Goal: Task Accomplishment & Management: Manage account settings

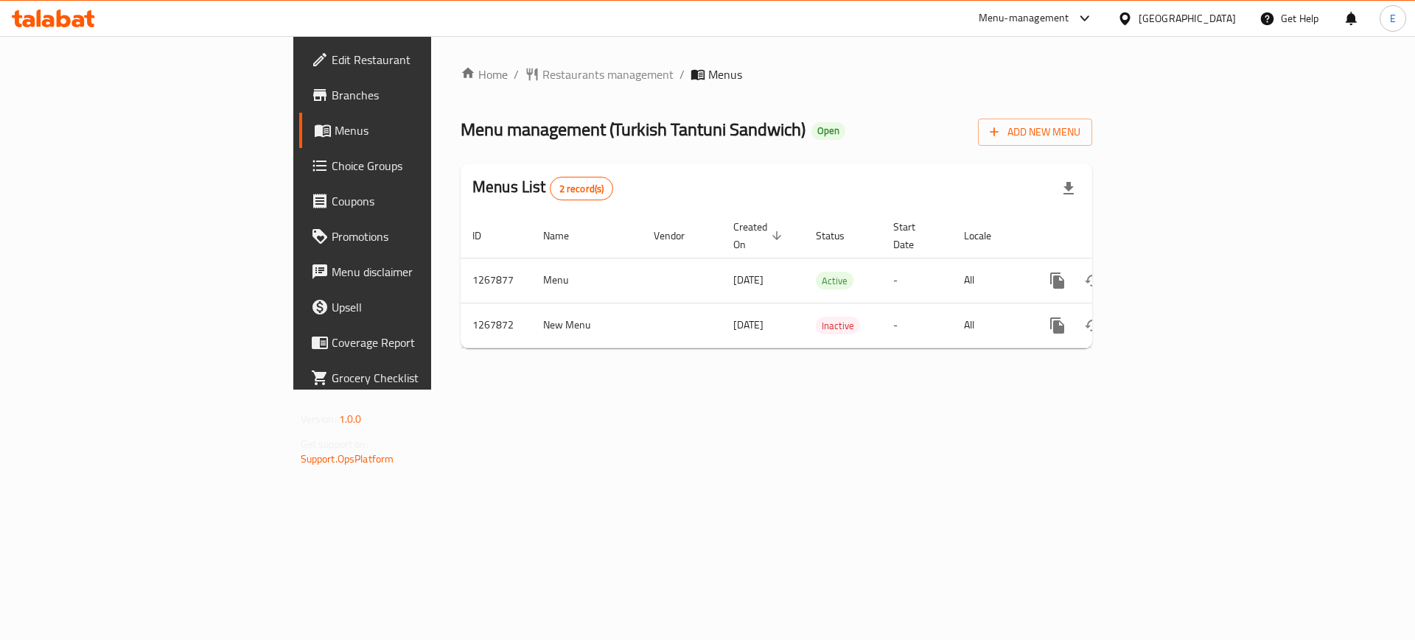
click at [1217, 12] on div "Egypt" at bounding box center [1186, 18] width 97 height 16
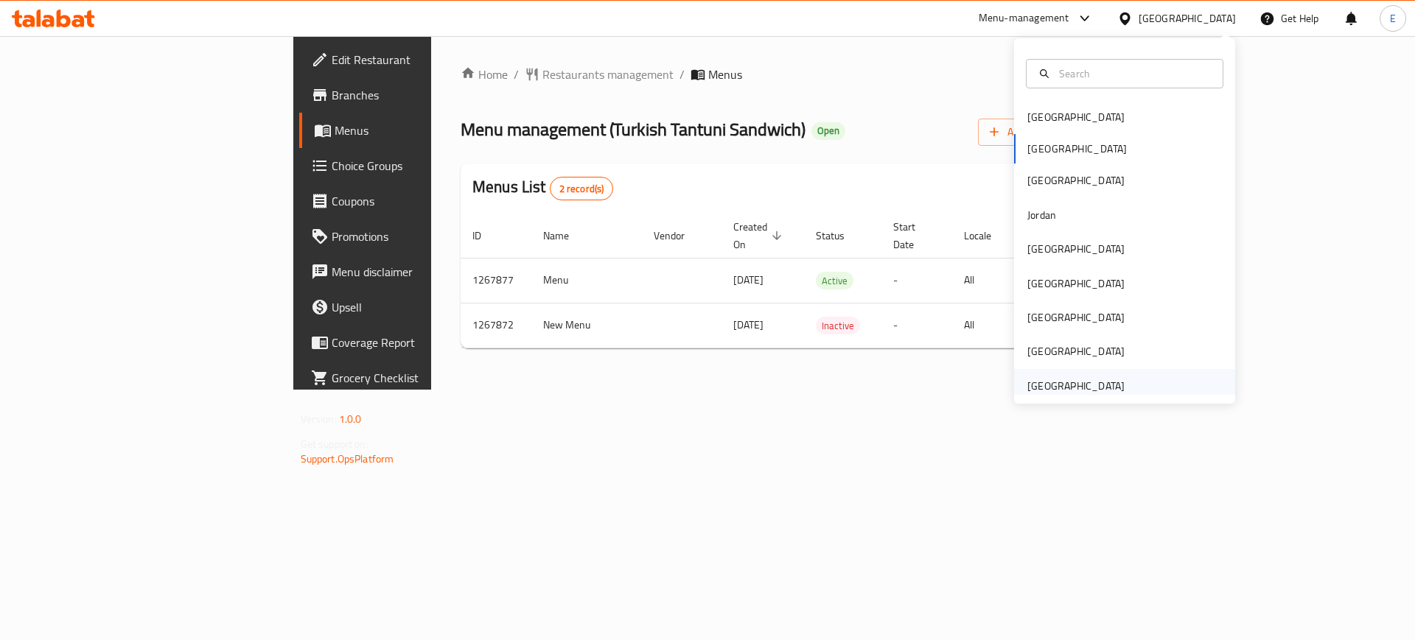
click at [1048, 378] on div "[GEOGRAPHIC_DATA]" at bounding box center [1075, 386] width 97 height 16
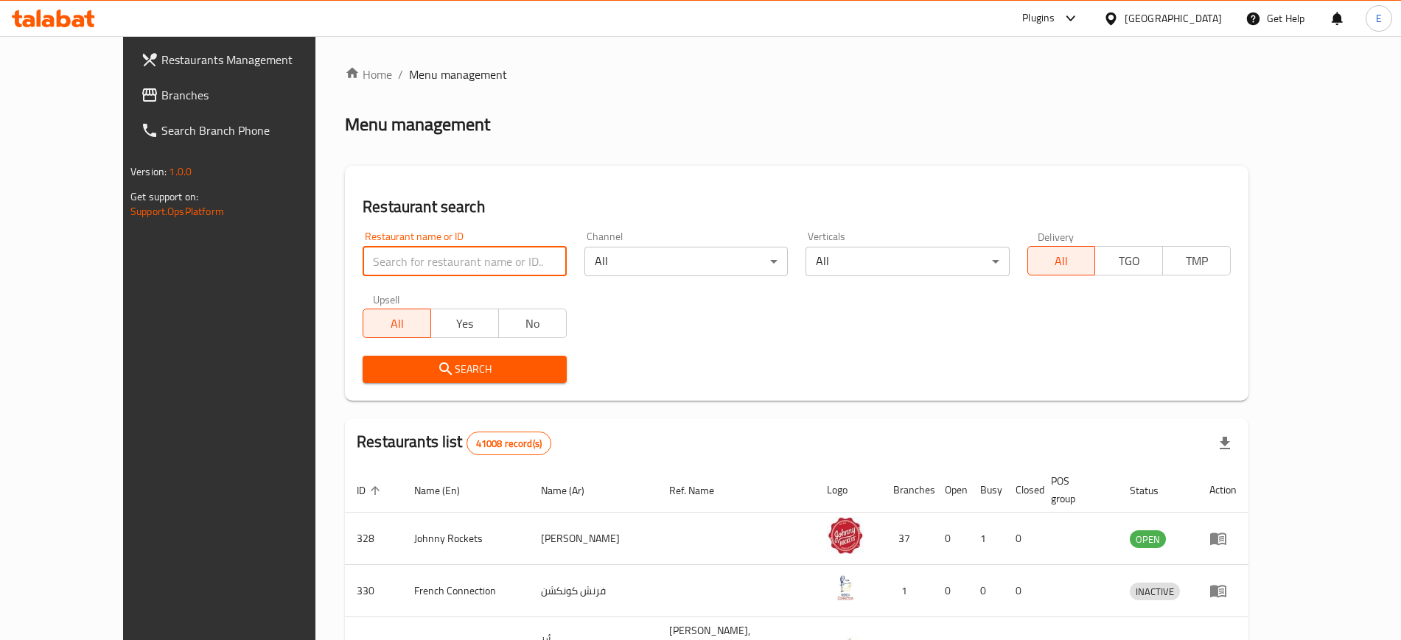
click at [441, 267] on input "search" at bounding box center [463, 261] width 203 height 29
paste input "614851"
type input "614851"
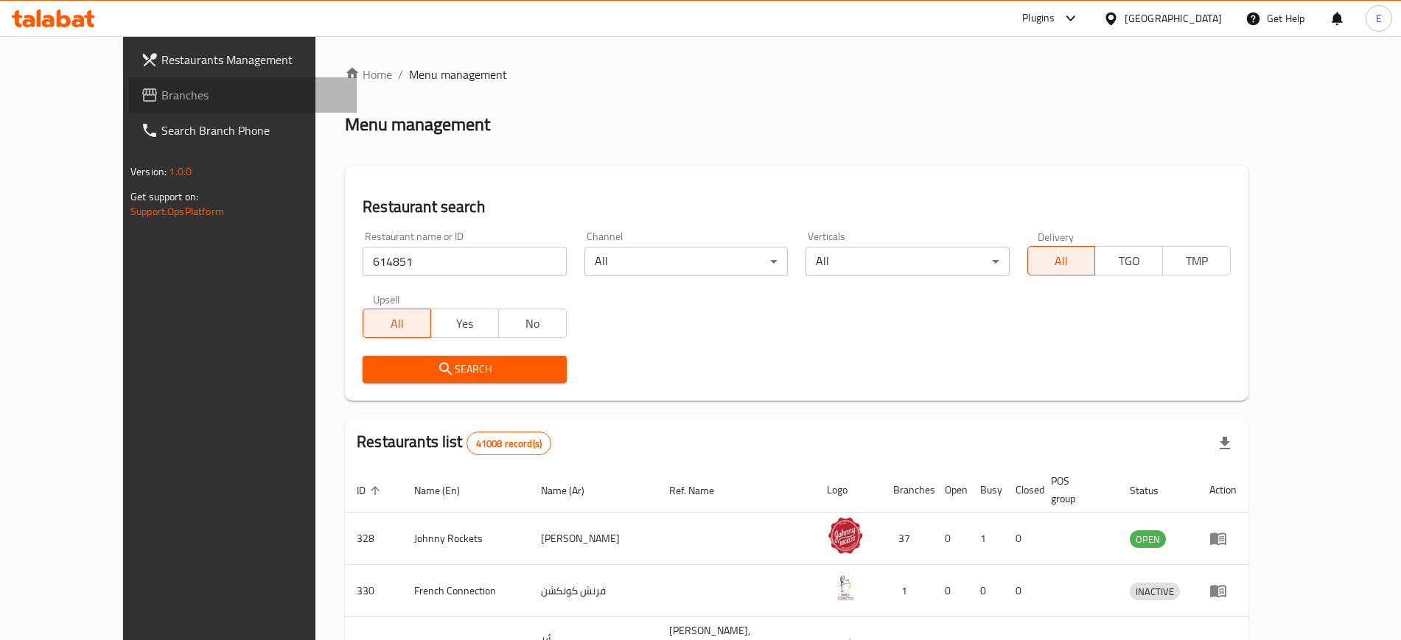
click at [161, 101] on span "Branches" at bounding box center [252, 95] width 183 height 18
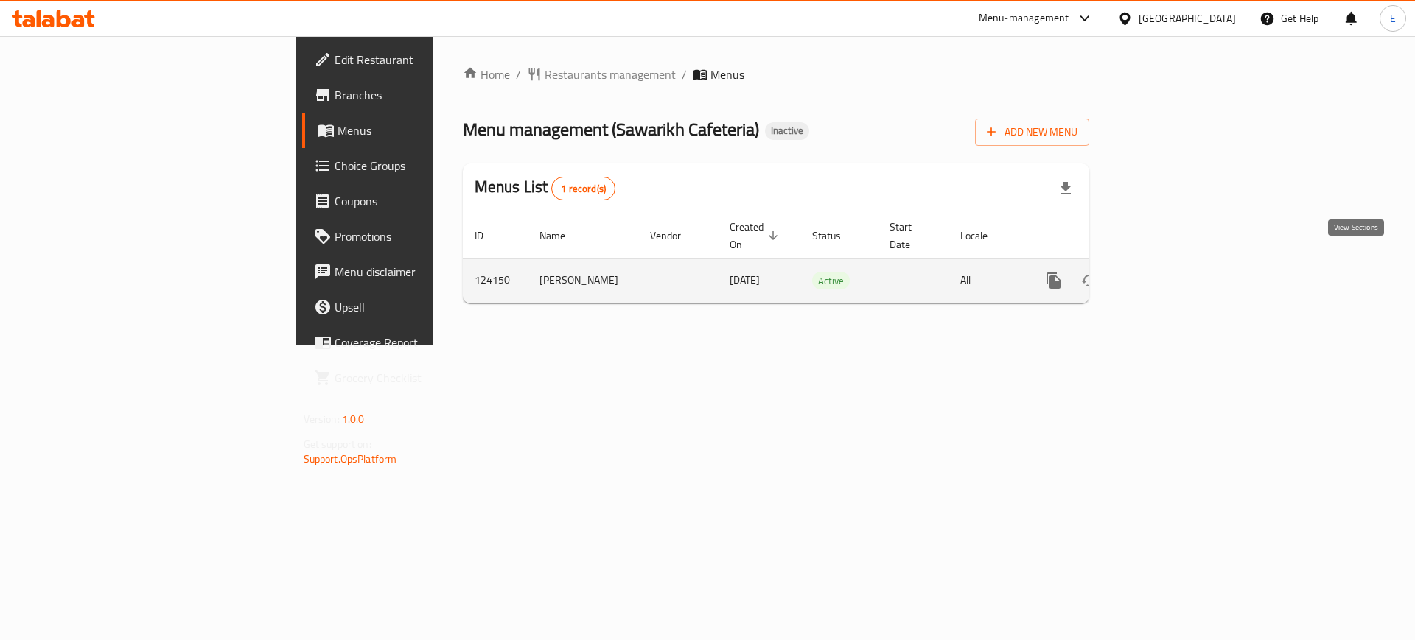
click at [1169, 272] on icon "enhanced table" at bounding box center [1160, 281] width 18 height 18
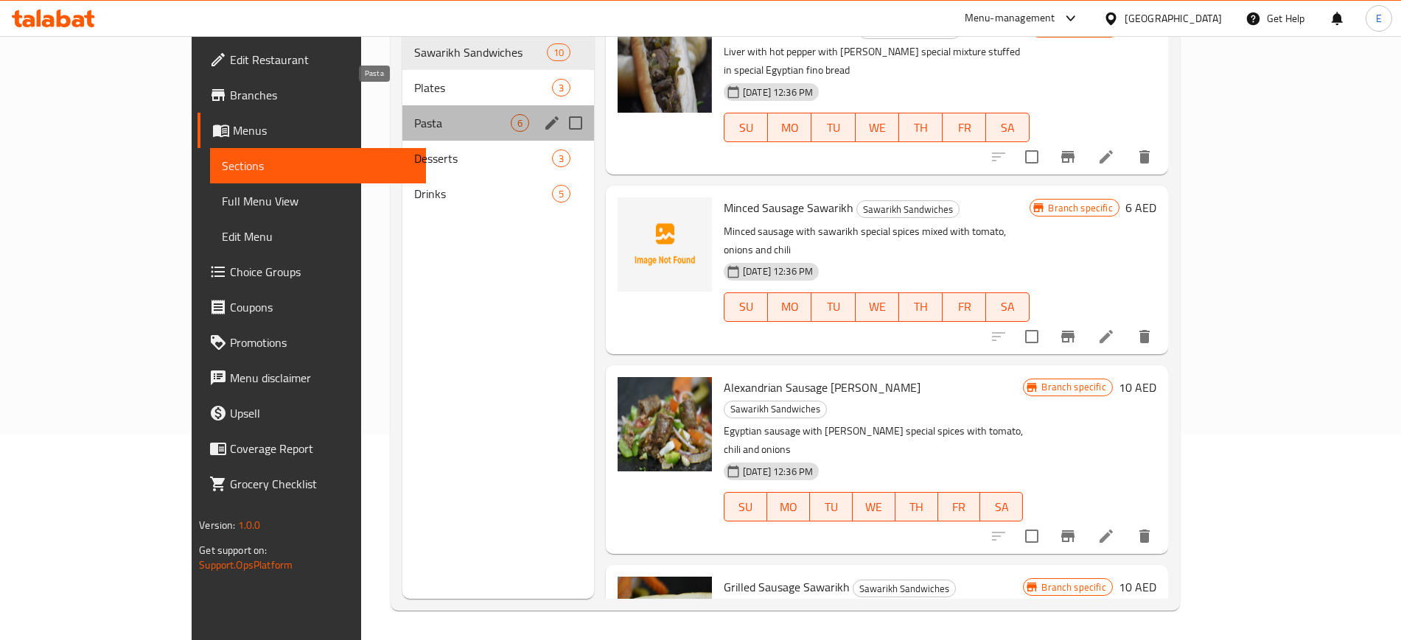
click at [431, 114] on span "Pasta" at bounding box center [462, 123] width 96 height 18
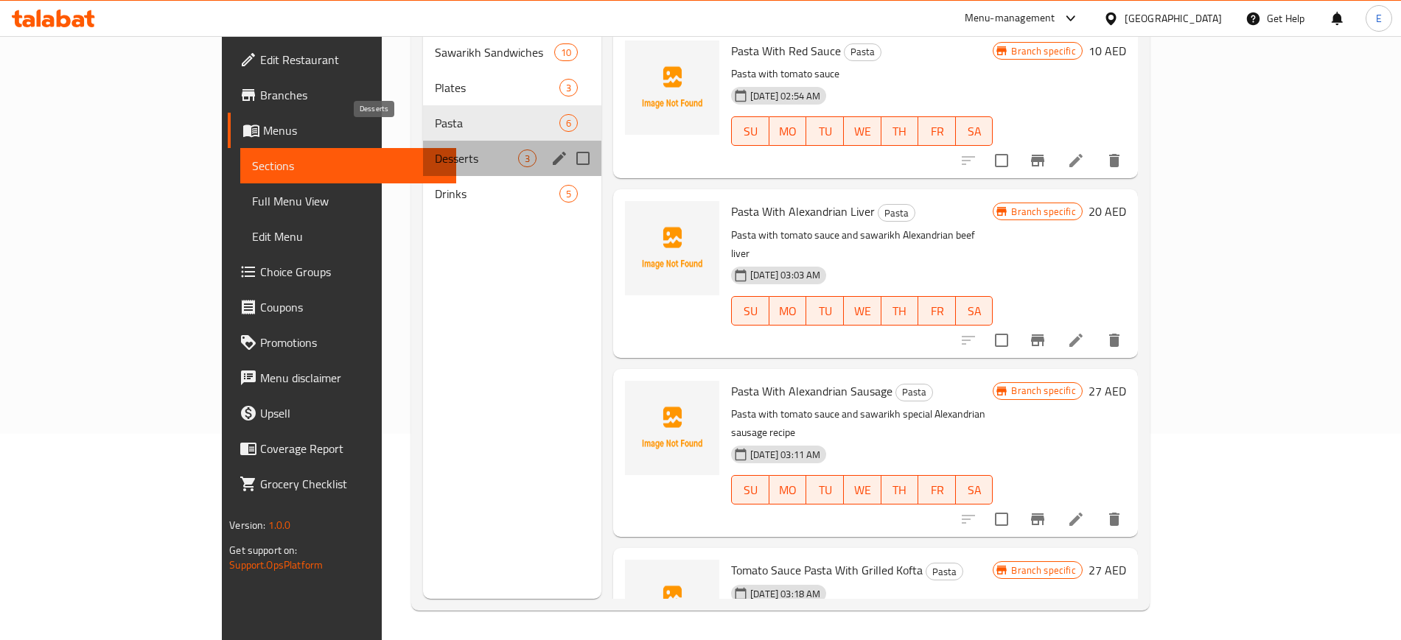
click at [435, 150] on span "Desserts" at bounding box center [476, 159] width 83 height 18
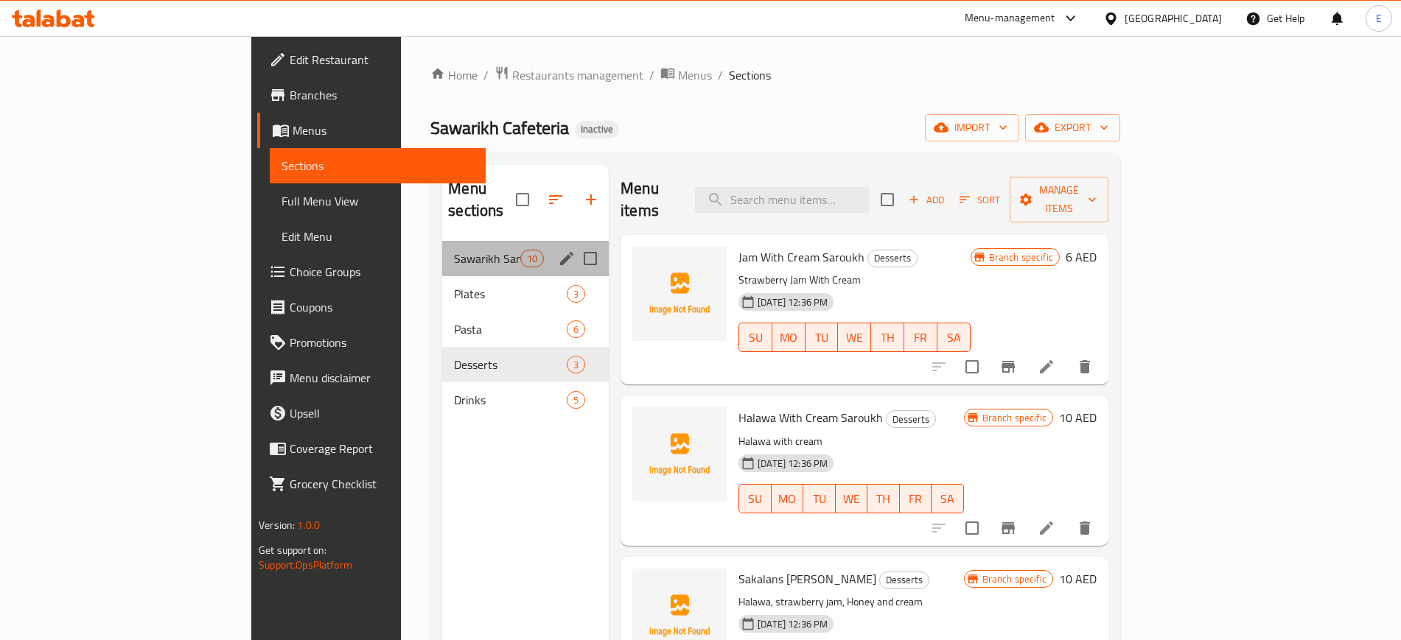
click at [442, 245] on div "Sawarikh Sandwiches 10" at bounding box center [525, 258] width 167 height 35
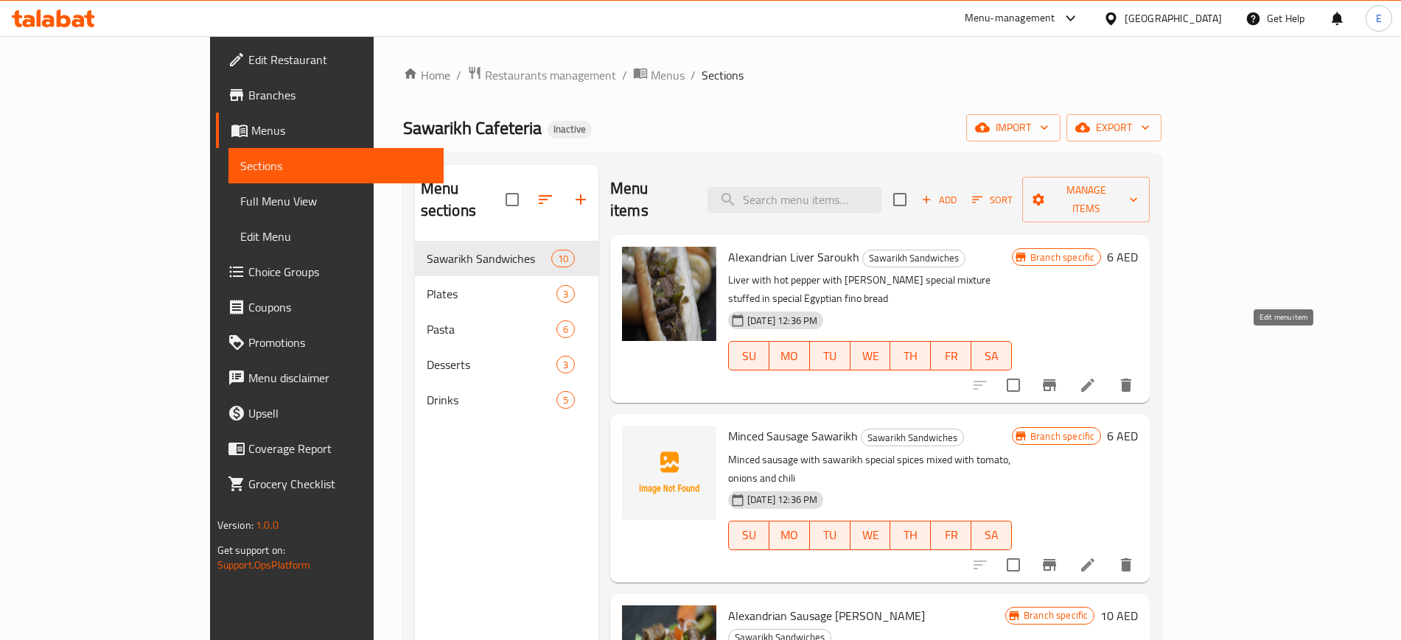
click at [1096, 376] on icon at bounding box center [1088, 385] width 18 height 18
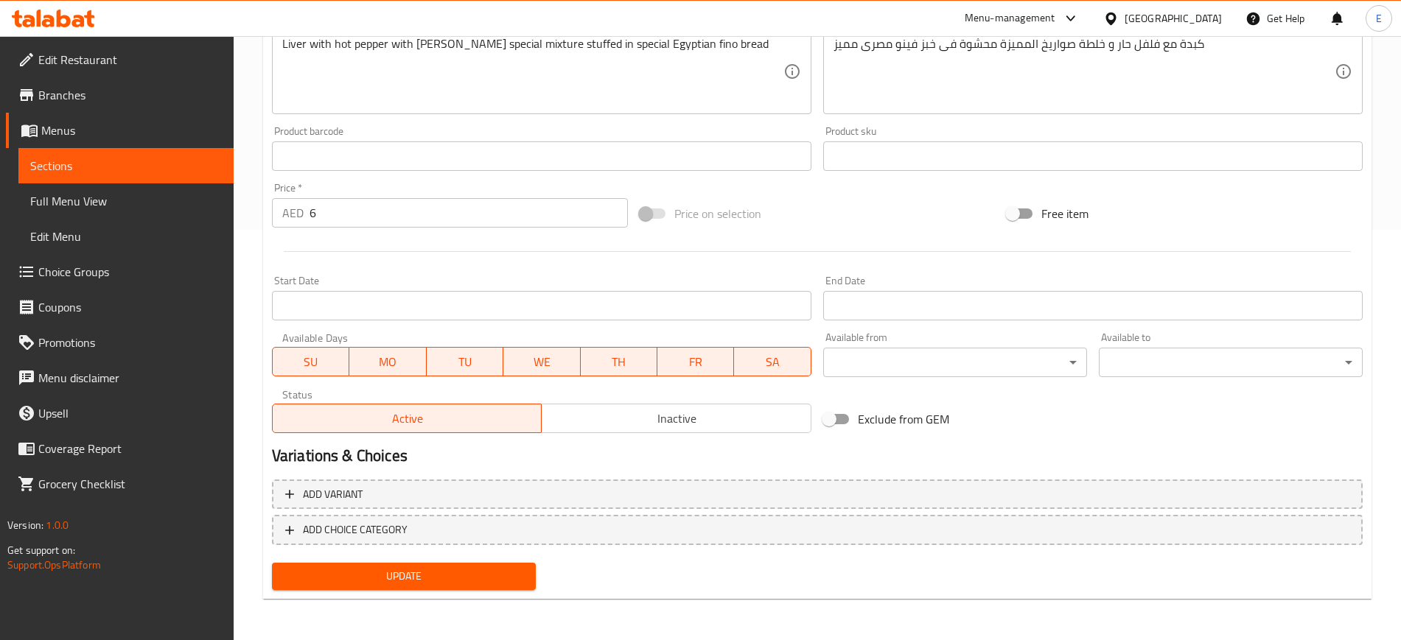
scroll to position [134, 0]
